Goal: Use online tool/utility: Utilize a website feature to perform a specific function

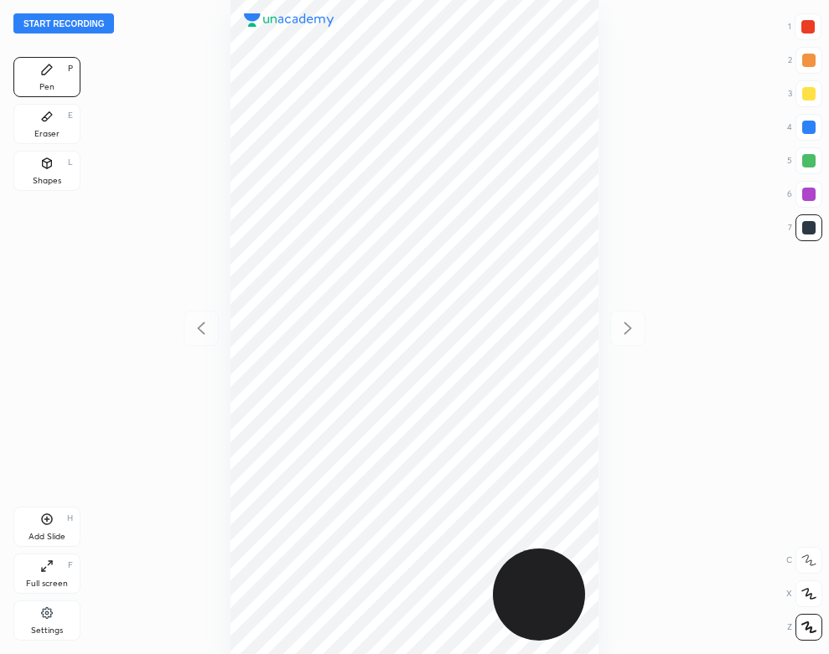
scroll to position [654, 561]
click at [53, 625] on div "Settings" at bounding box center [46, 621] width 67 height 40
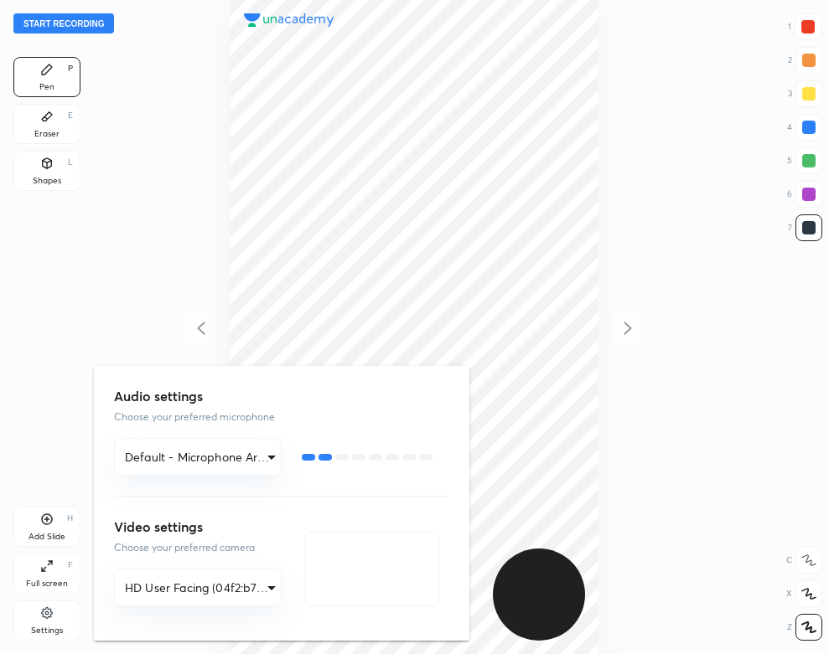
click at [201, 208] on div at bounding box center [414, 327] width 829 height 654
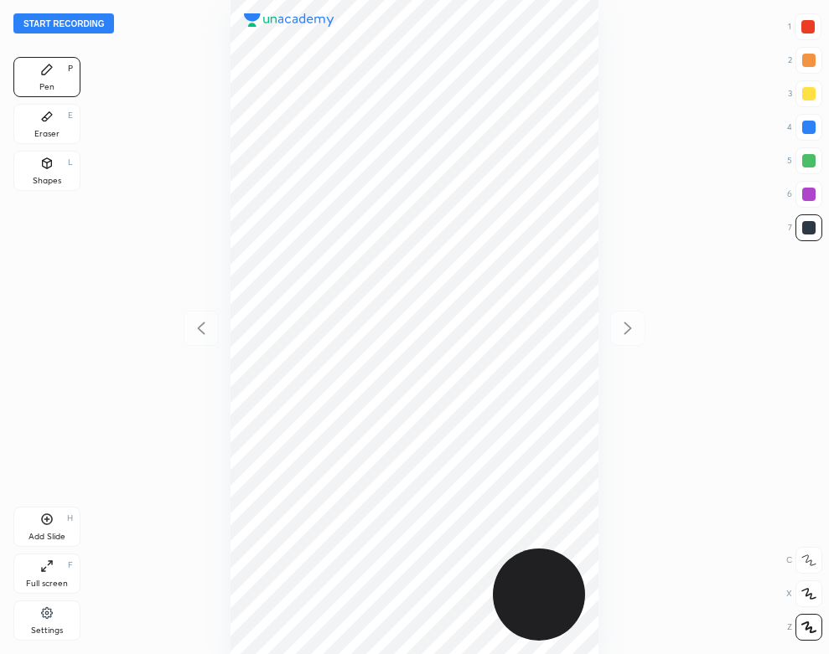
click at [44, 613] on icon at bounding box center [46, 613] width 11 height 11
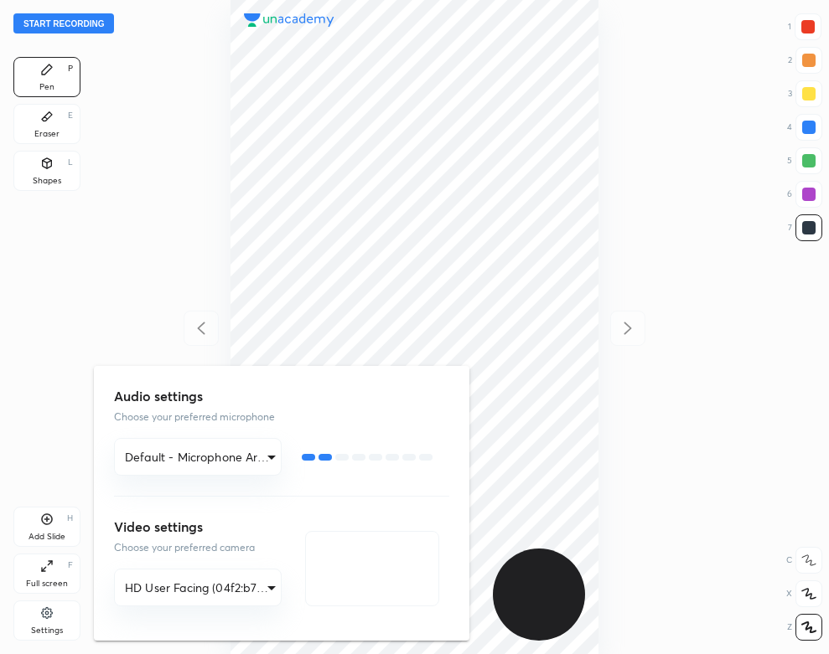
click at [74, 273] on div at bounding box center [414, 327] width 829 height 654
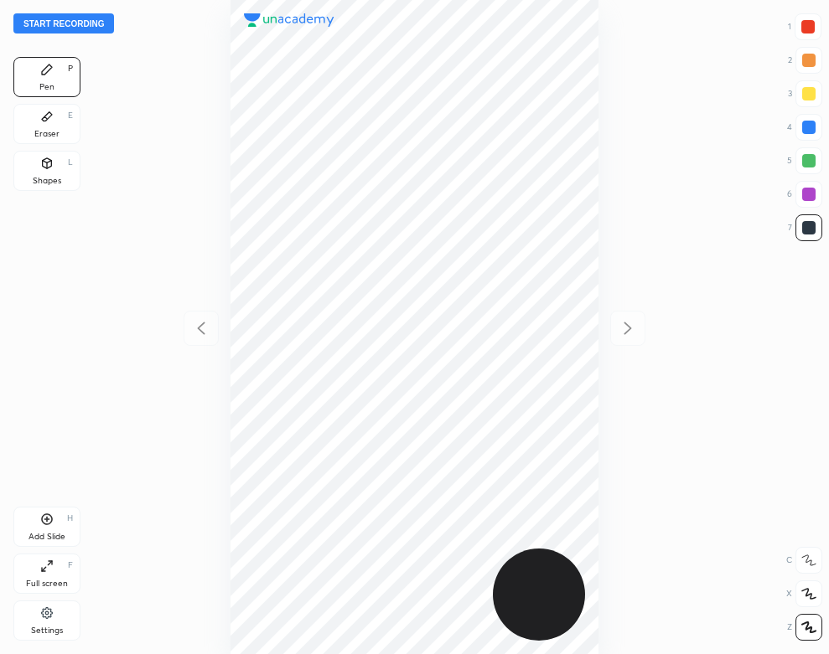
click at [88, 26] on button "Start recording" at bounding box center [63, 23] width 101 height 20
click at [63, 530] on div "Add Slide H" at bounding box center [46, 527] width 67 height 40
click at [80, 21] on button "End recording" at bounding box center [59, 23] width 93 height 20
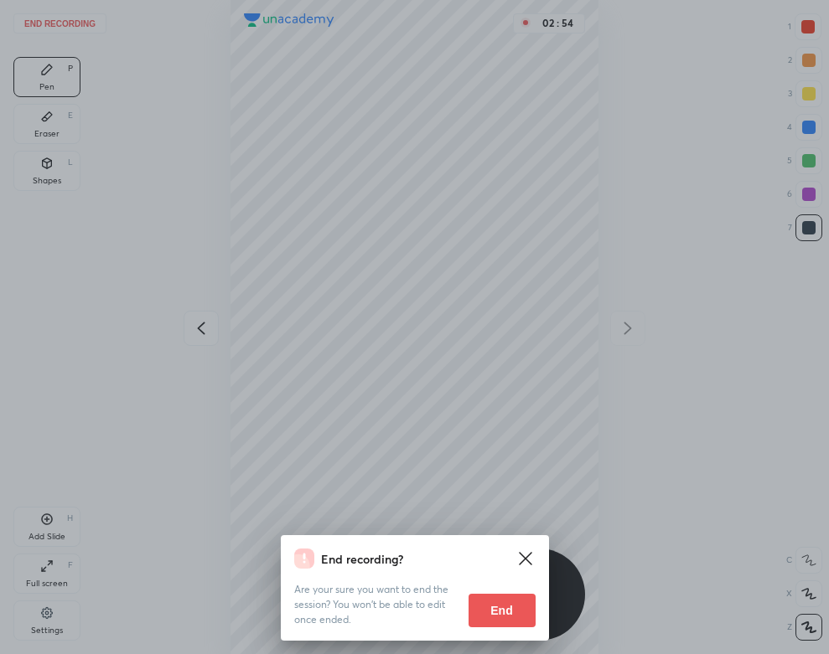
click at [515, 609] on button "End" at bounding box center [501, 611] width 67 height 34
